Goal: Contribute content

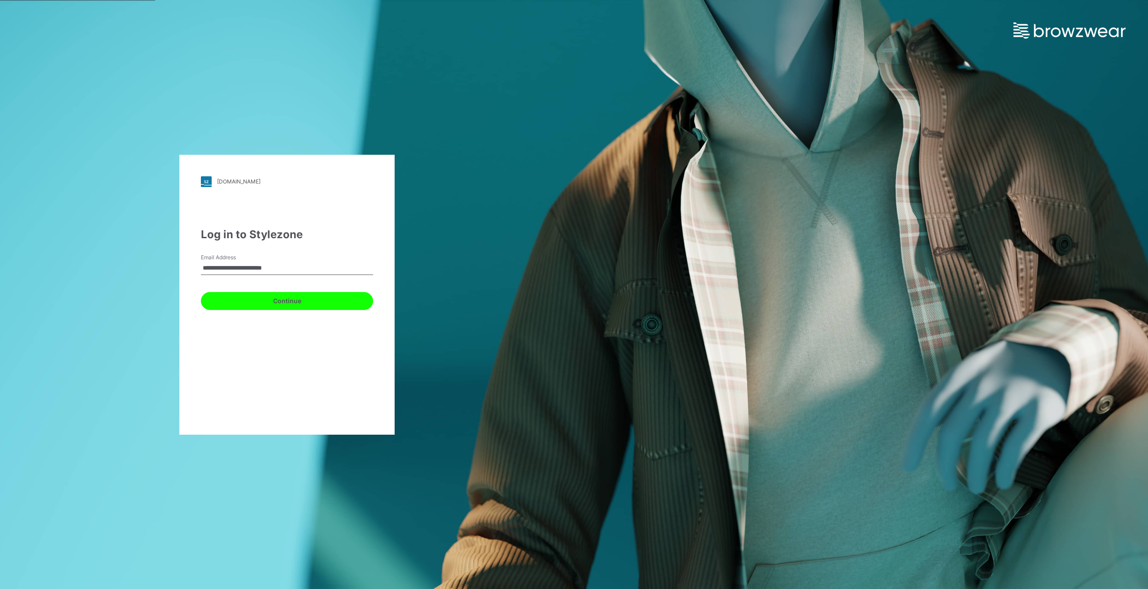
click at [283, 301] on button "Continue" at bounding box center [287, 301] width 172 height 18
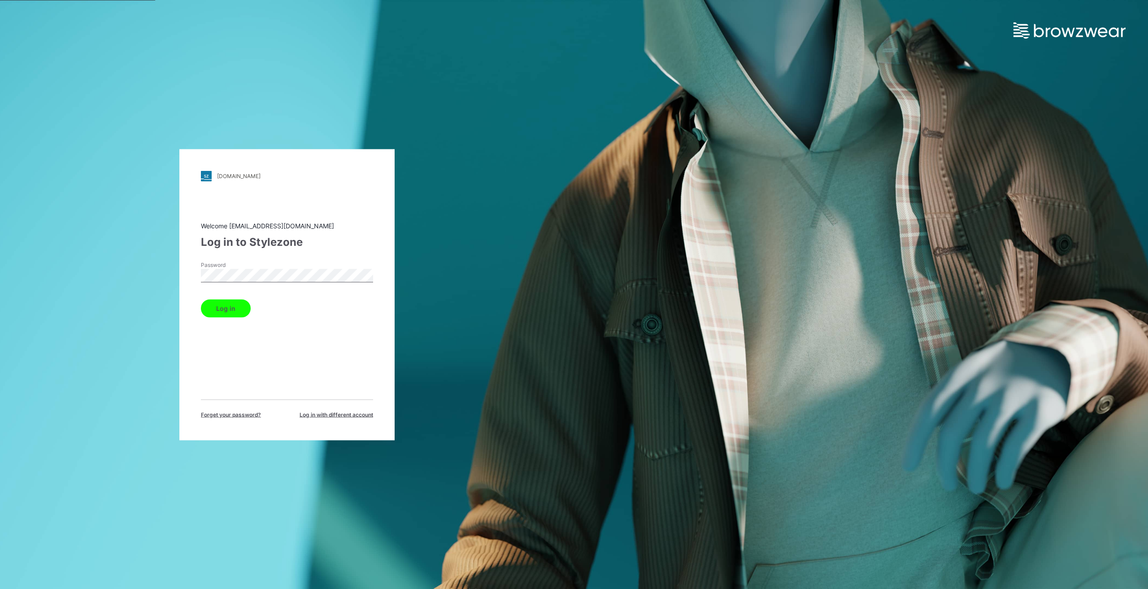
click at [228, 308] on button "Log in" at bounding box center [226, 308] width 50 height 18
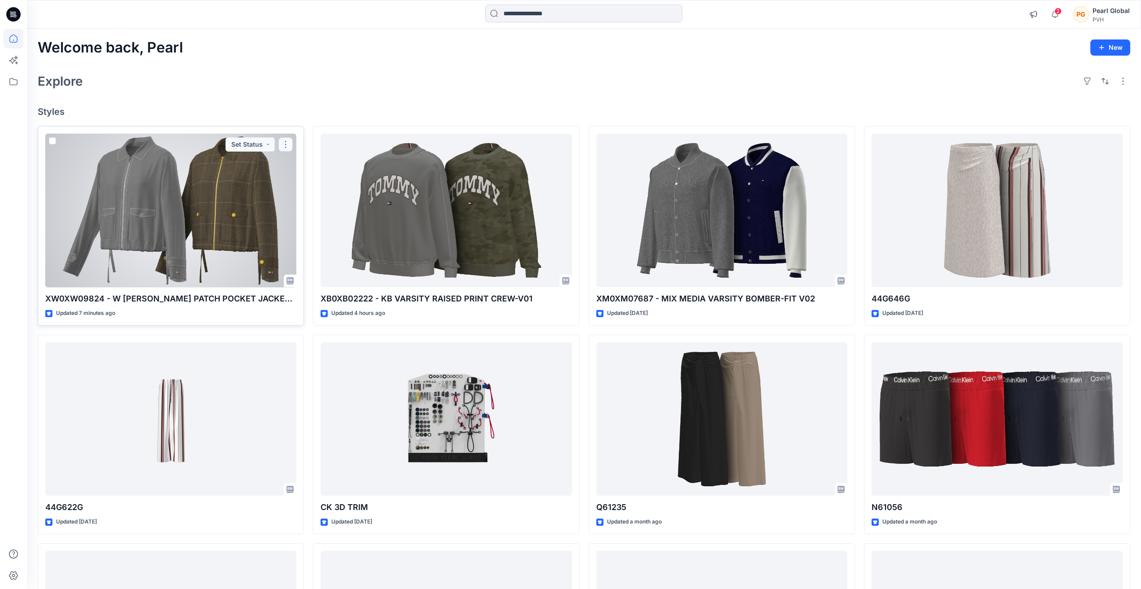
click at [286, 143] on button "button" at bounding box center [285, 144] width 14 height 14
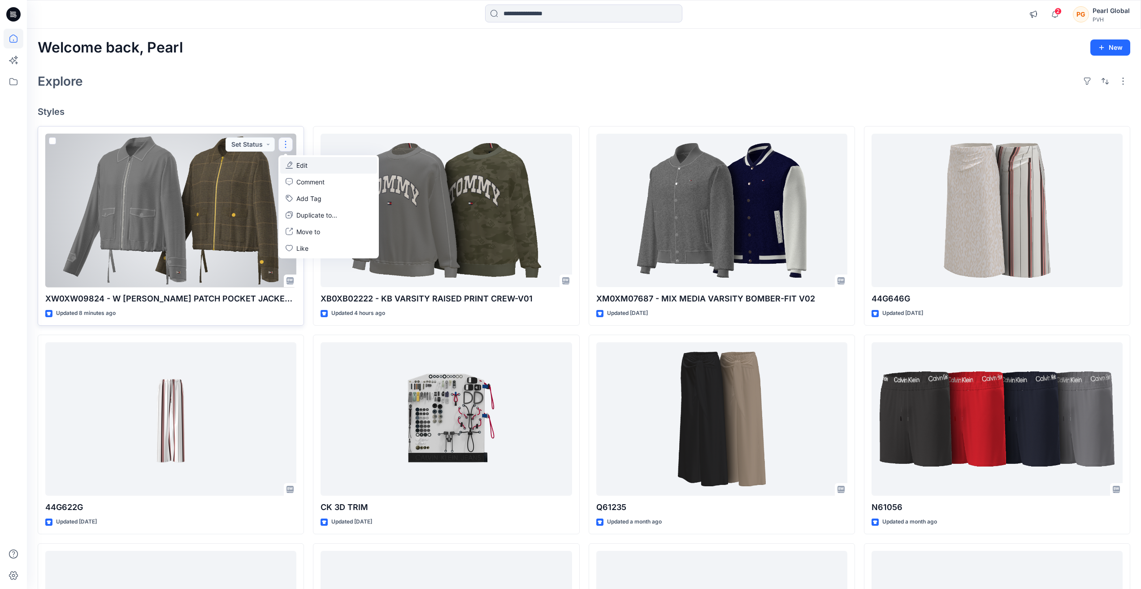
click at [310, 165] on button "Edit" at bounding box center [328, 165] width 97 height 17
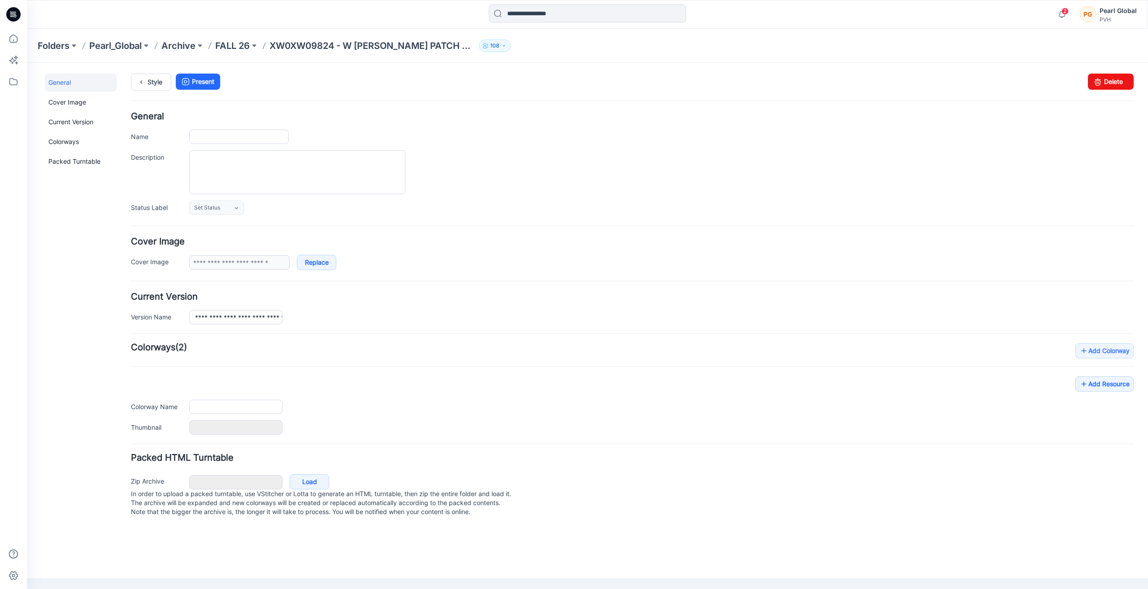
type input "**********"
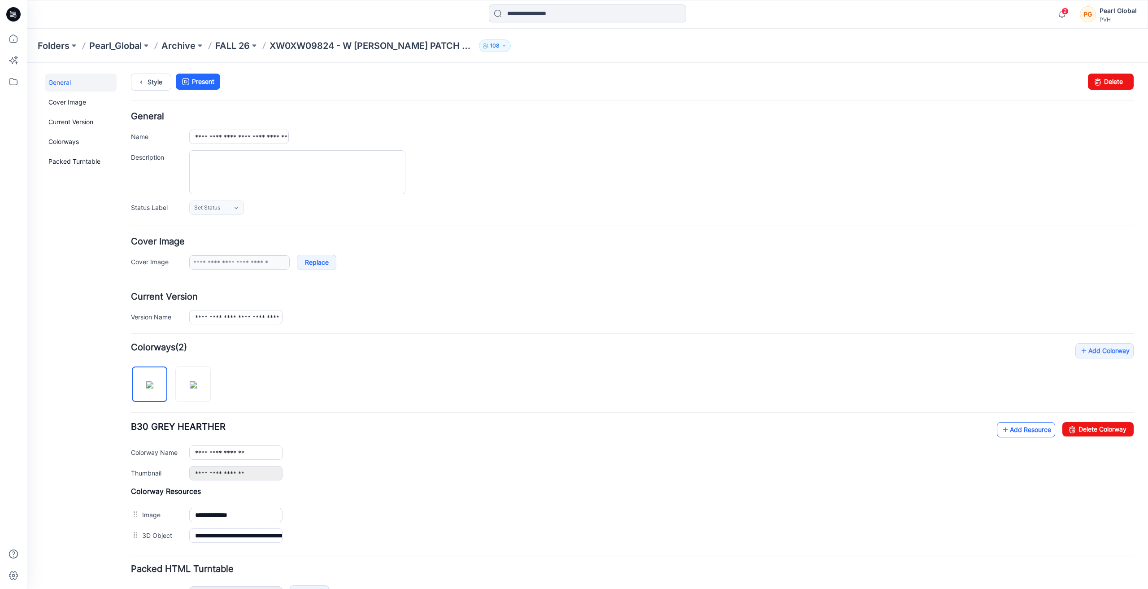
click at [1001, 430] on icon at bounding box center [1005, 429] width 9 height 14
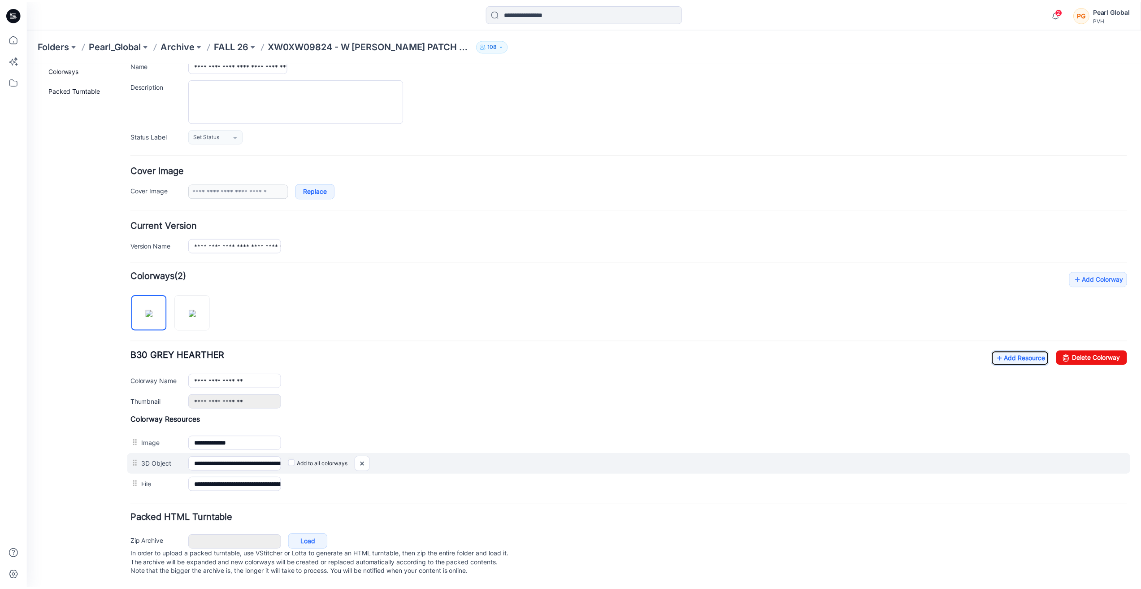
scroll to position [80, 0]
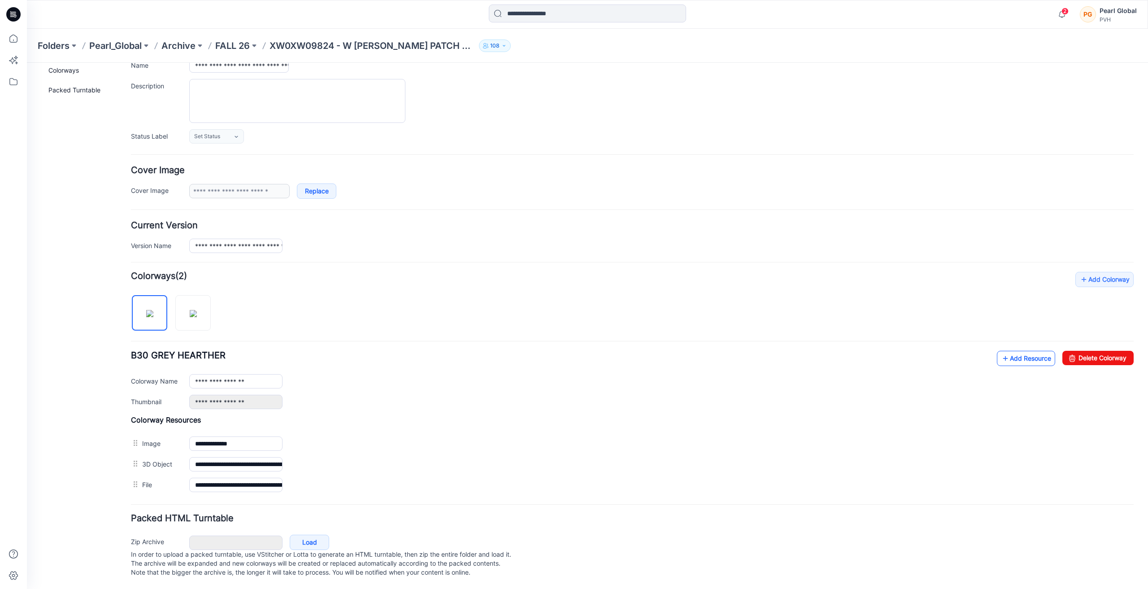
click at [1015, 351] on link "Add Resource" at bounding box center [1026, 358] width 58 height 15
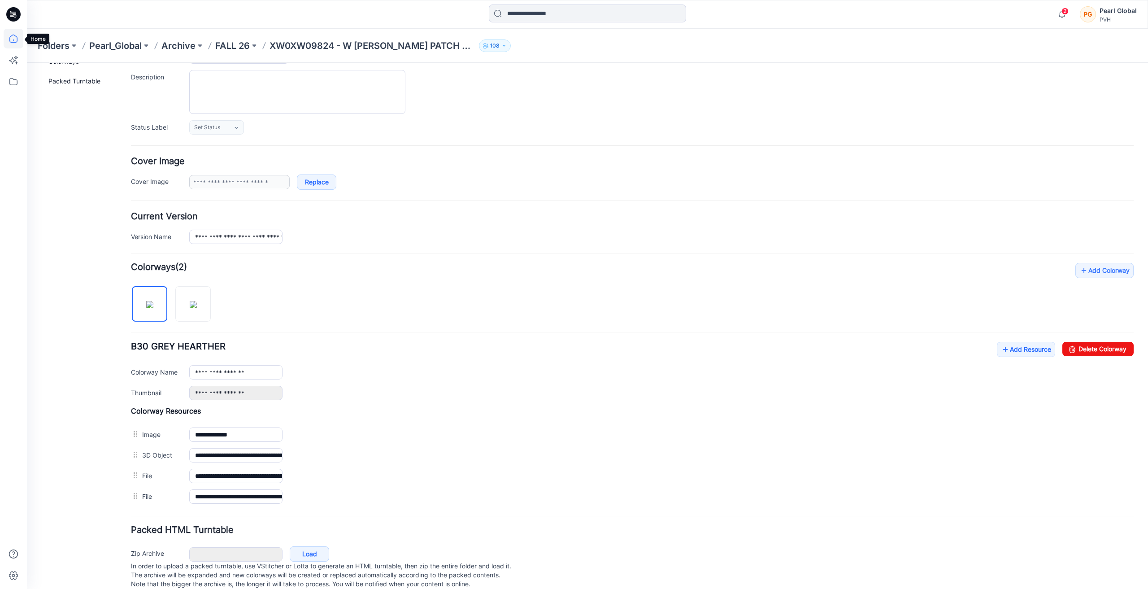
click at [14, 39] on icon at bounding box center [14, 39] width 20 height 20
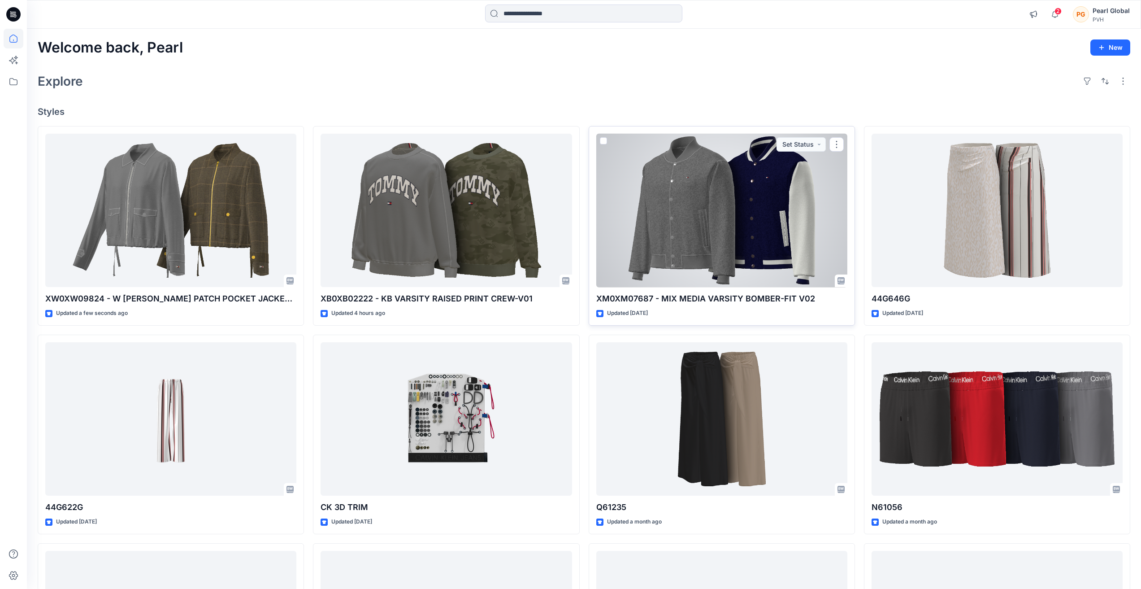
click at [663, 255] on div at bounding box center [721, 211] width 251 height 154
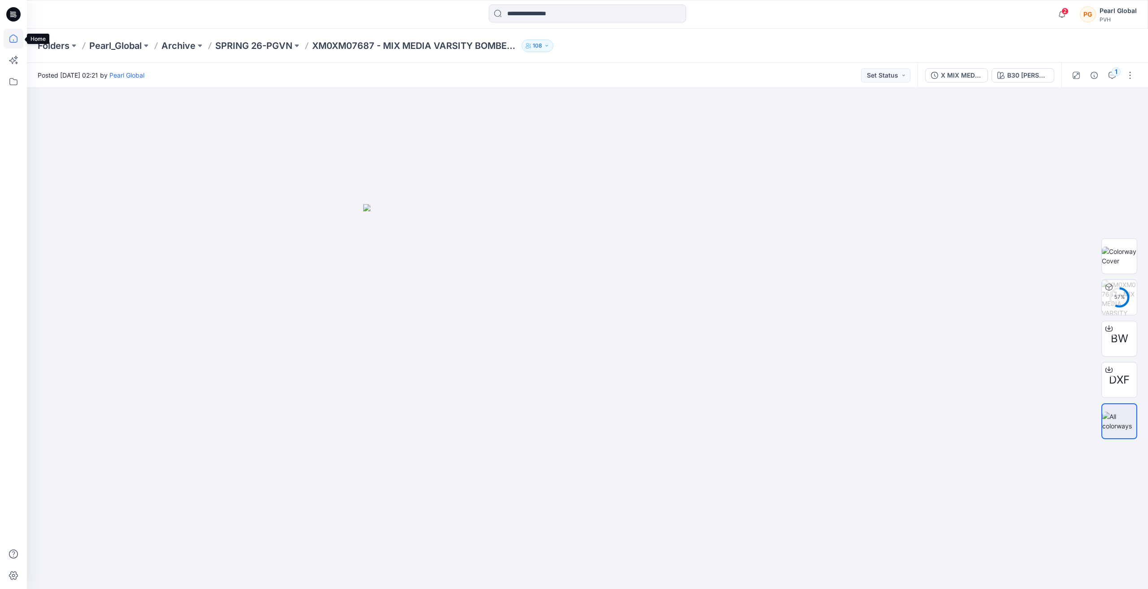
click at [17, 38] on icon at bounding box center [14, 39] width 20 height 20
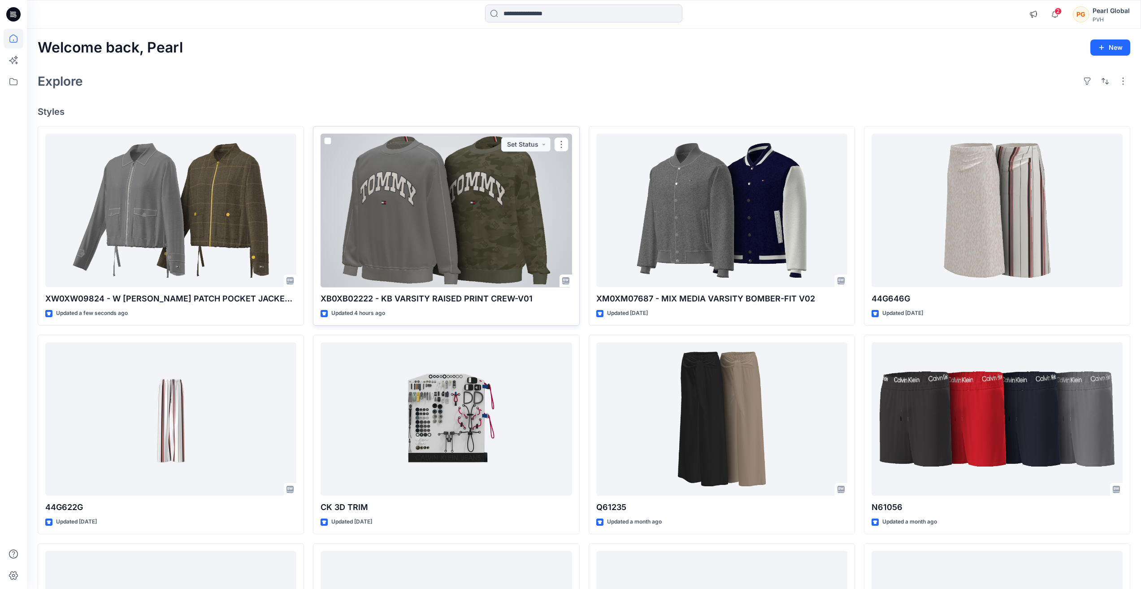
click at [434, 205] on div at bounding box center [446, 211] width 251 height 154
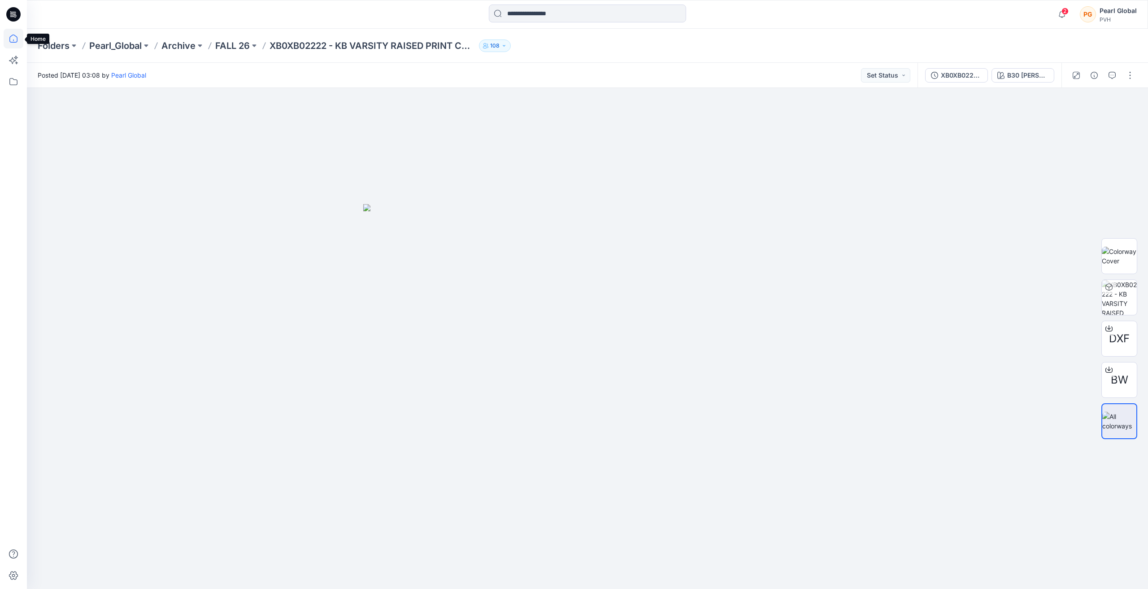
click at [11, 36] on icon at bounding box center [14, 39] width 20 height 20
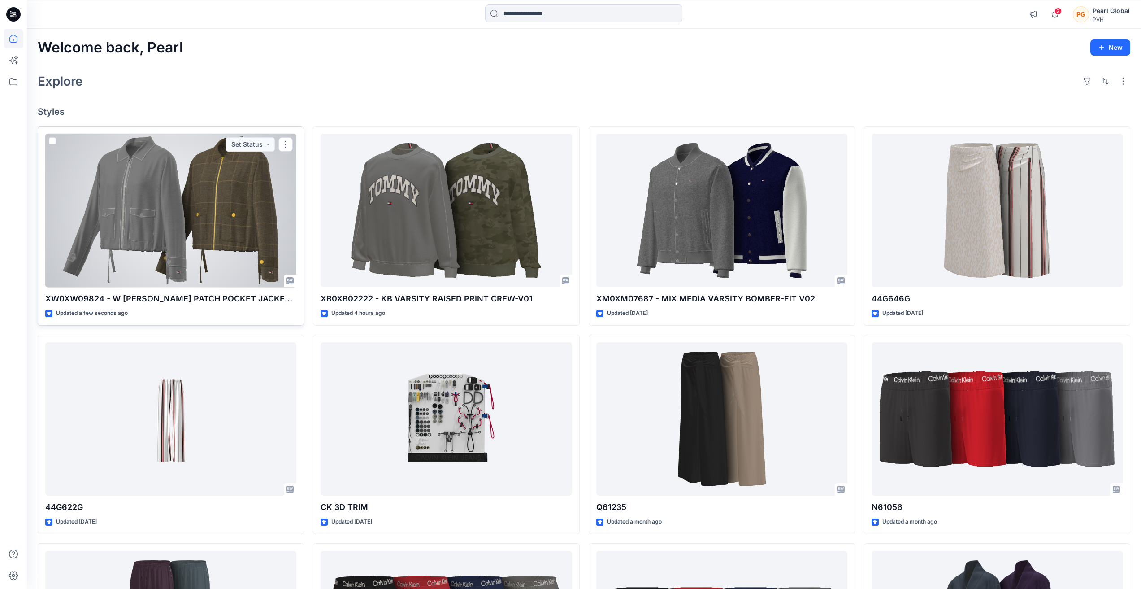
click at [244, 219] on div at bounding box center [170, 211] width 251 height 154
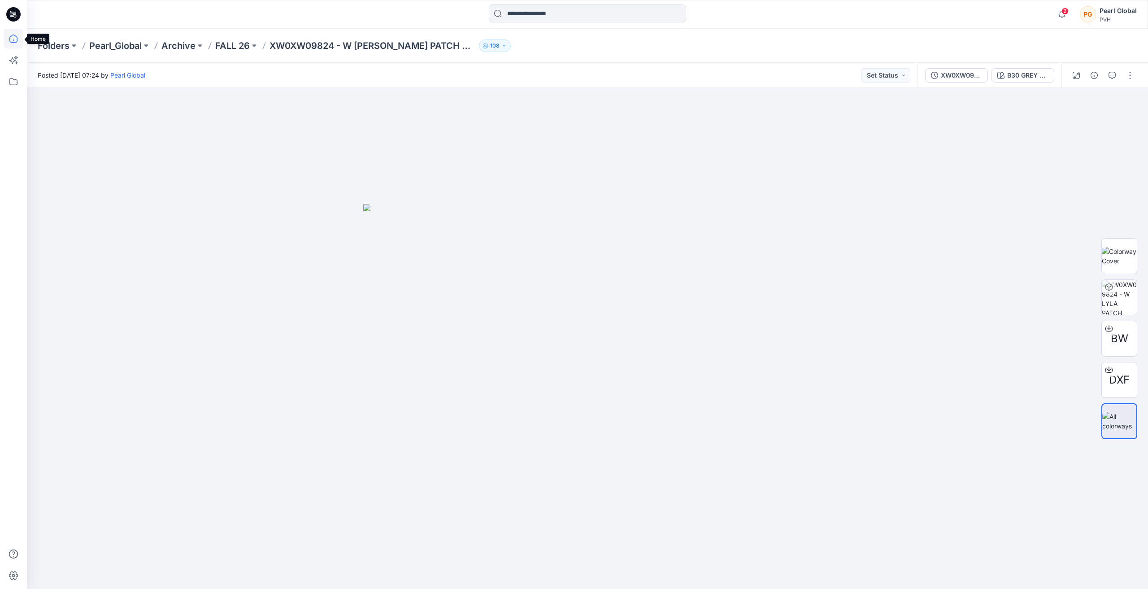
click at [11, 39] on icon at bounding box center [14, 39] width 20 height 20
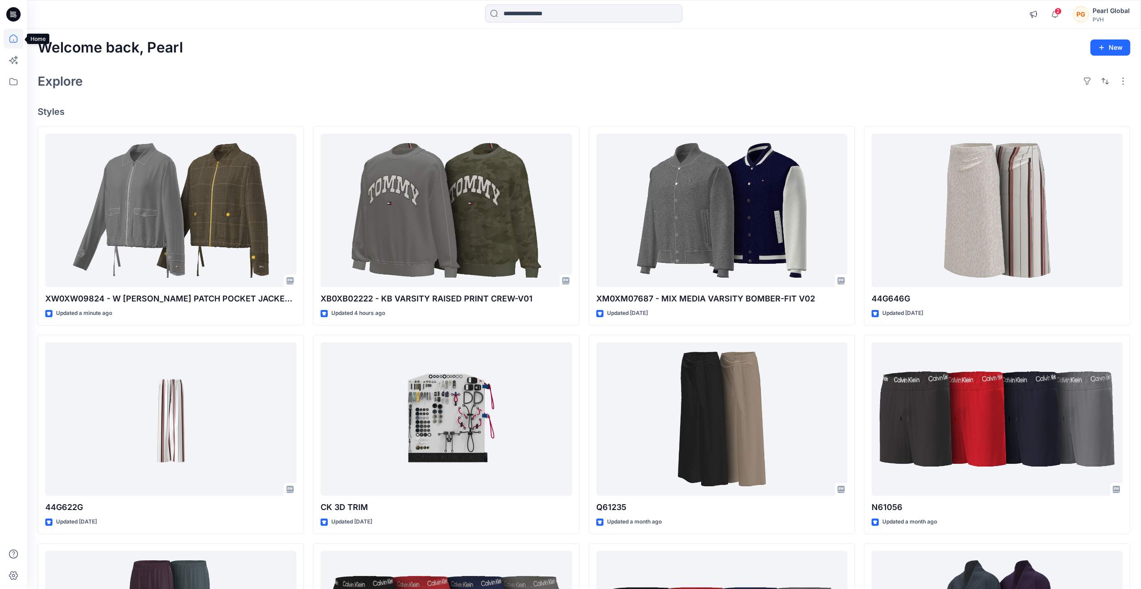
click at [15, 39] on icon at bounding box center [14, 39] width 20 height 20
